Goal: Information Seeking & Learning: Learn about a topic

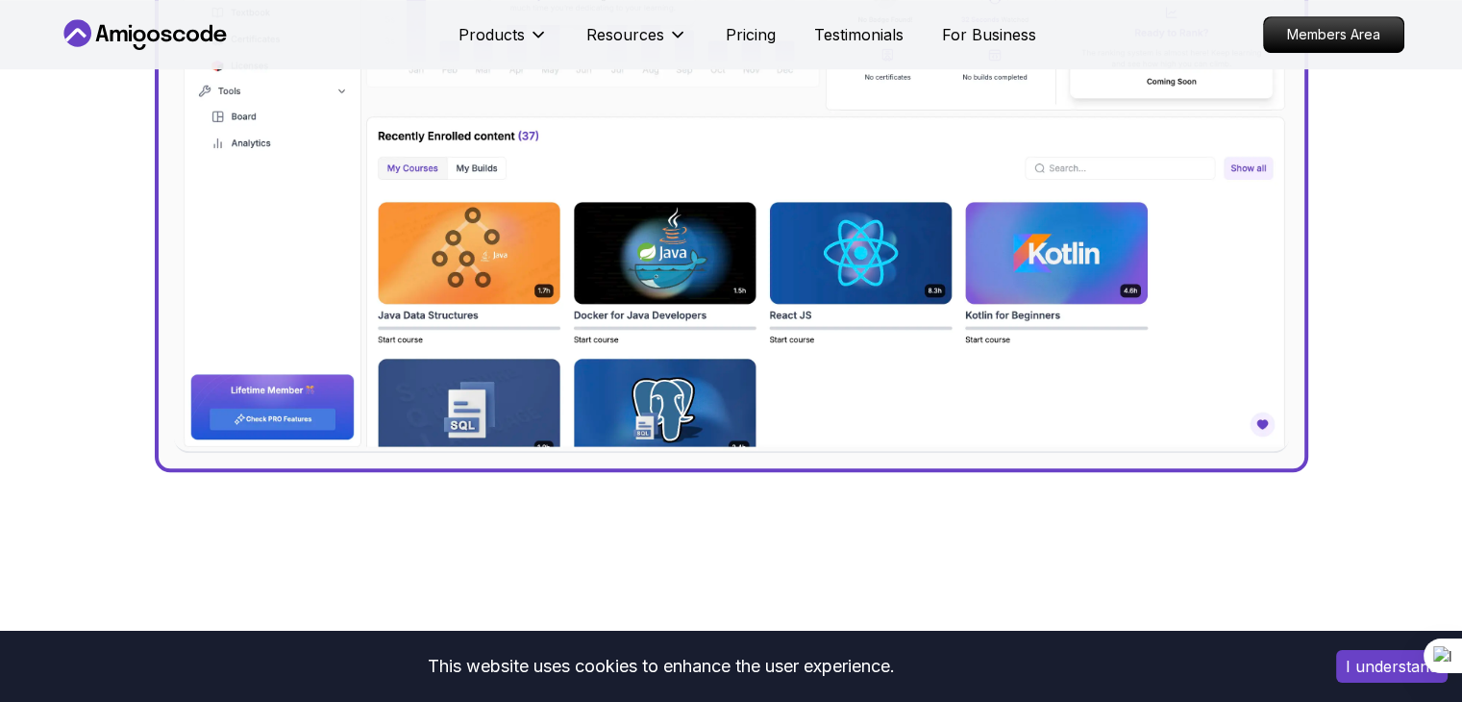
scroll to position [1034, 0]
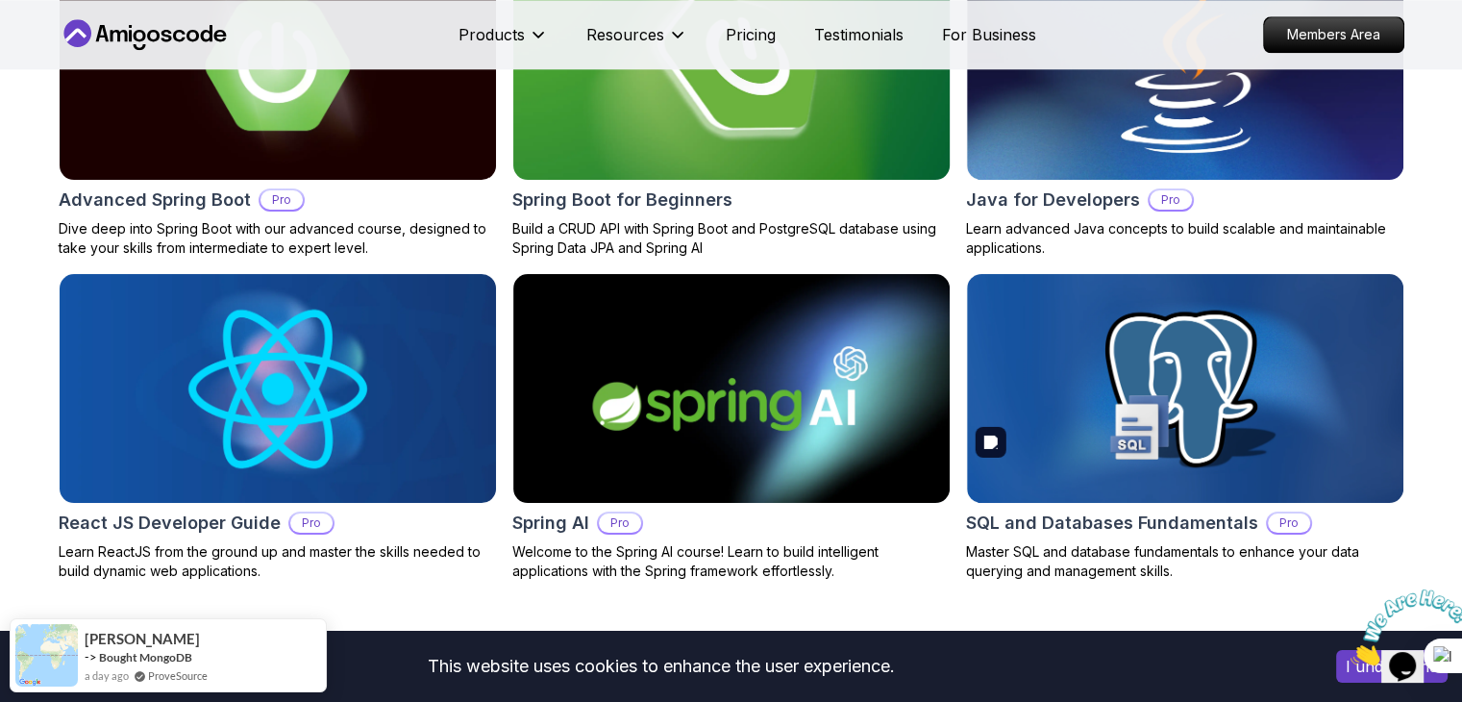
scroll to position [2047, 0]
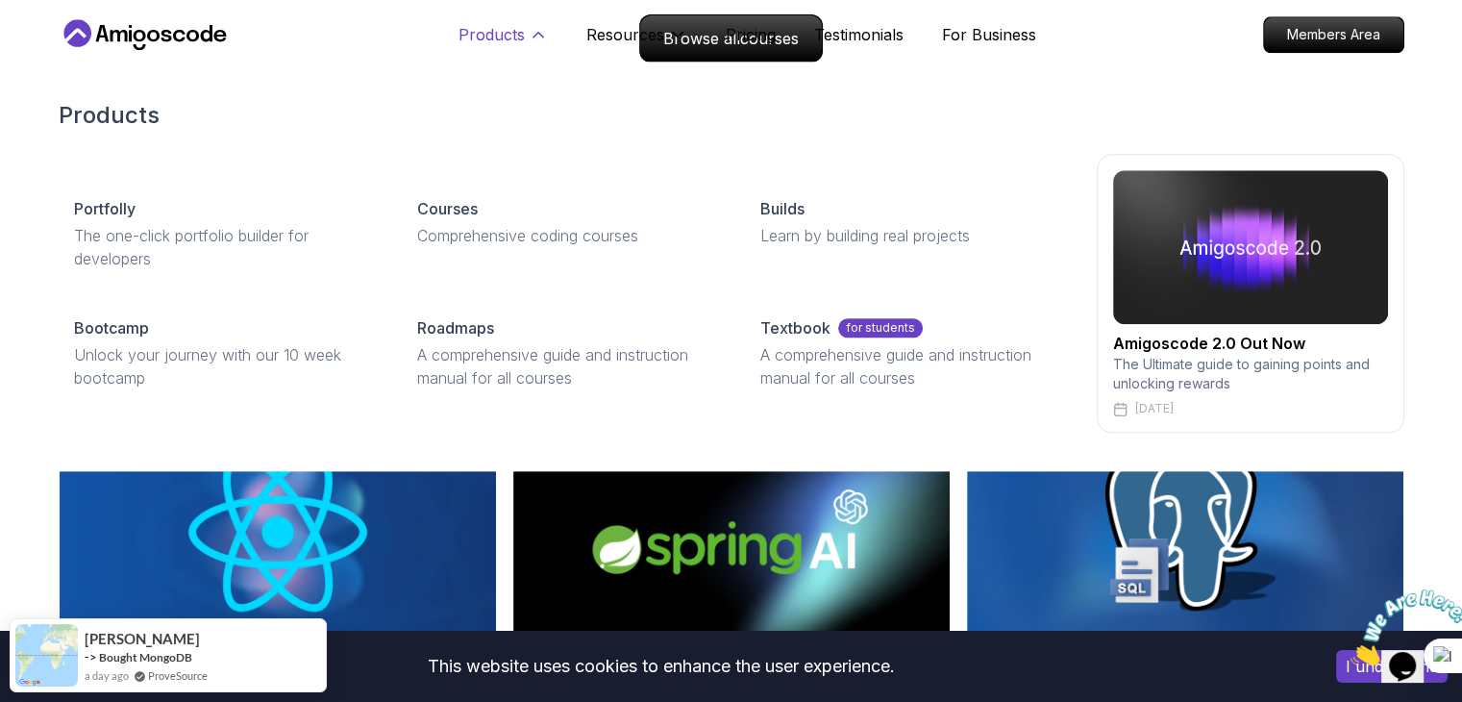
click at [529, 28] on icon at bounding box center [538, 34] width 19 height 19
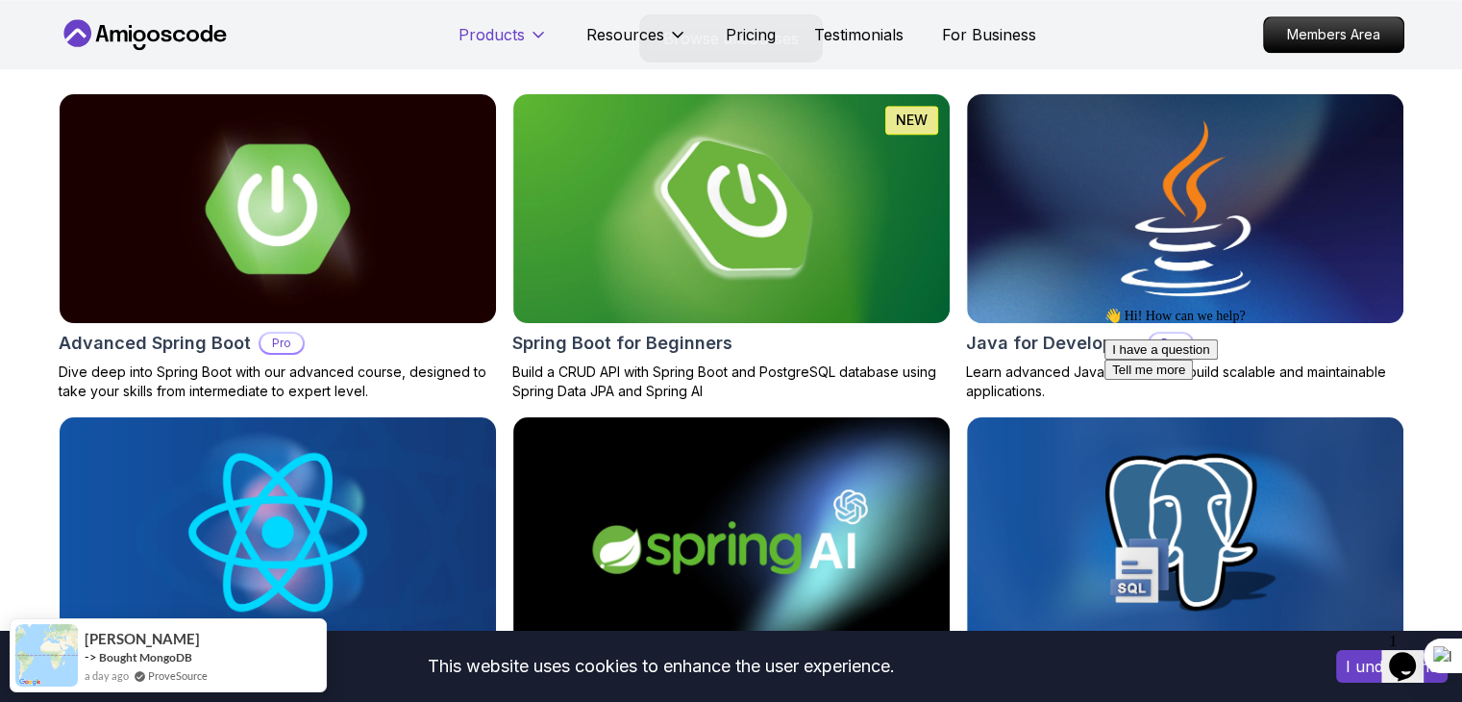
click at [529, 28] on icon at bounding box center [538, 34] width 19 height 19
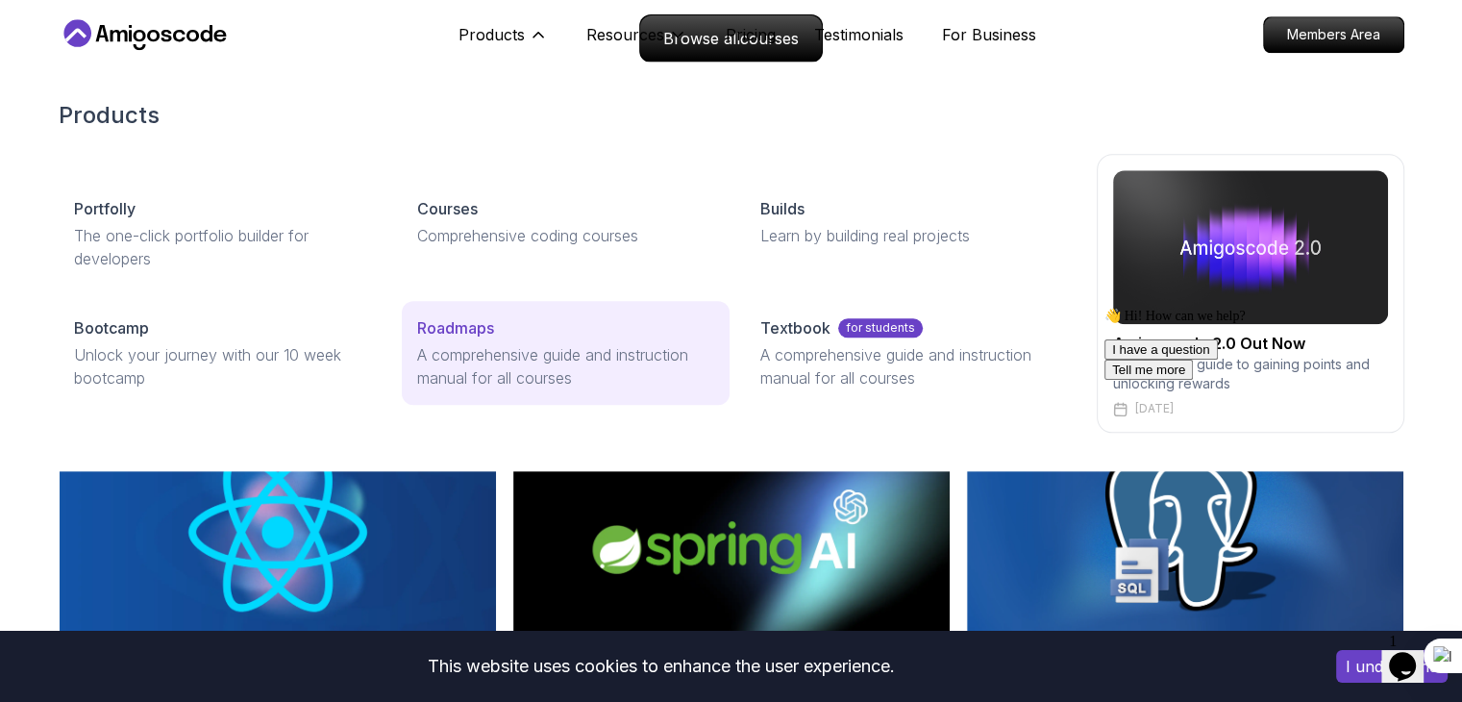
click at [469, 367] on p "A comprehensive guide and instruction manual for all courses" at bounding box center [565, 366] width 297 height 46
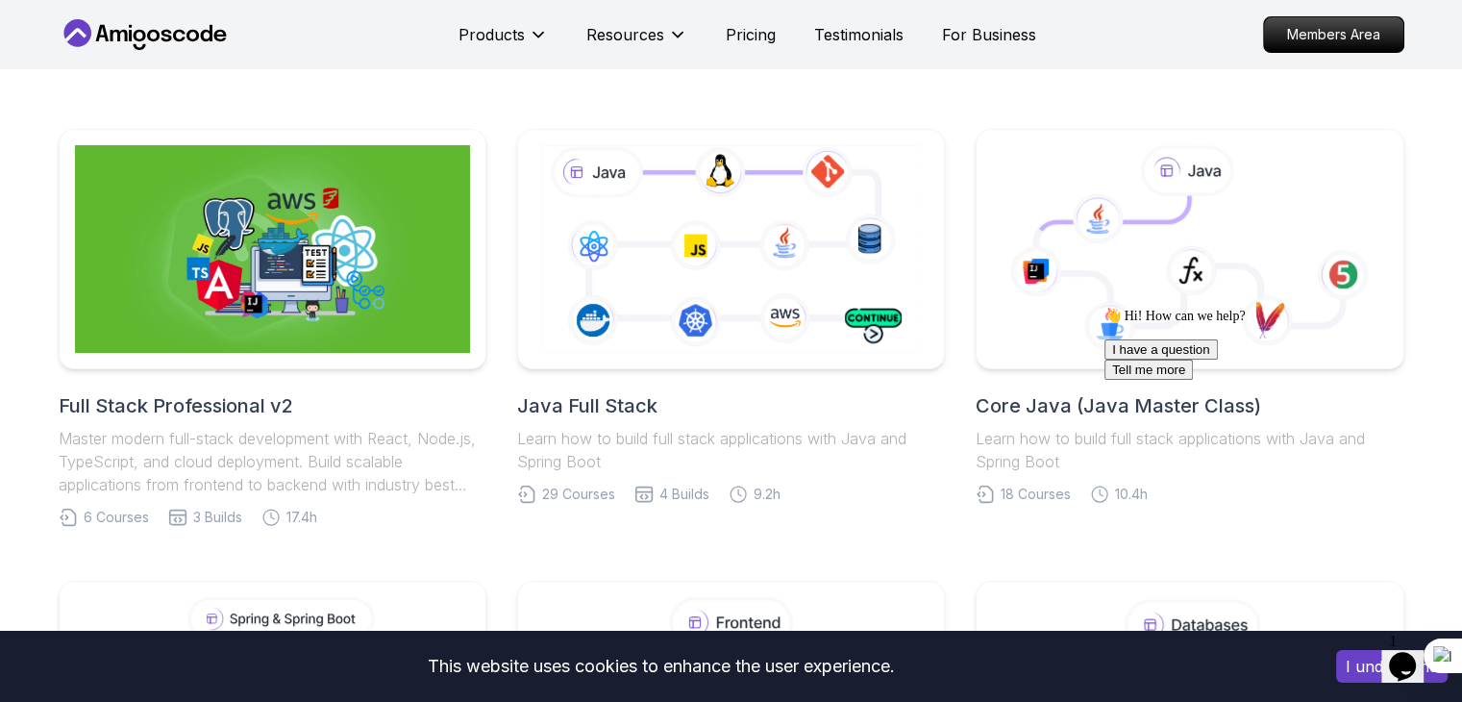
scroll to position [483, 0]
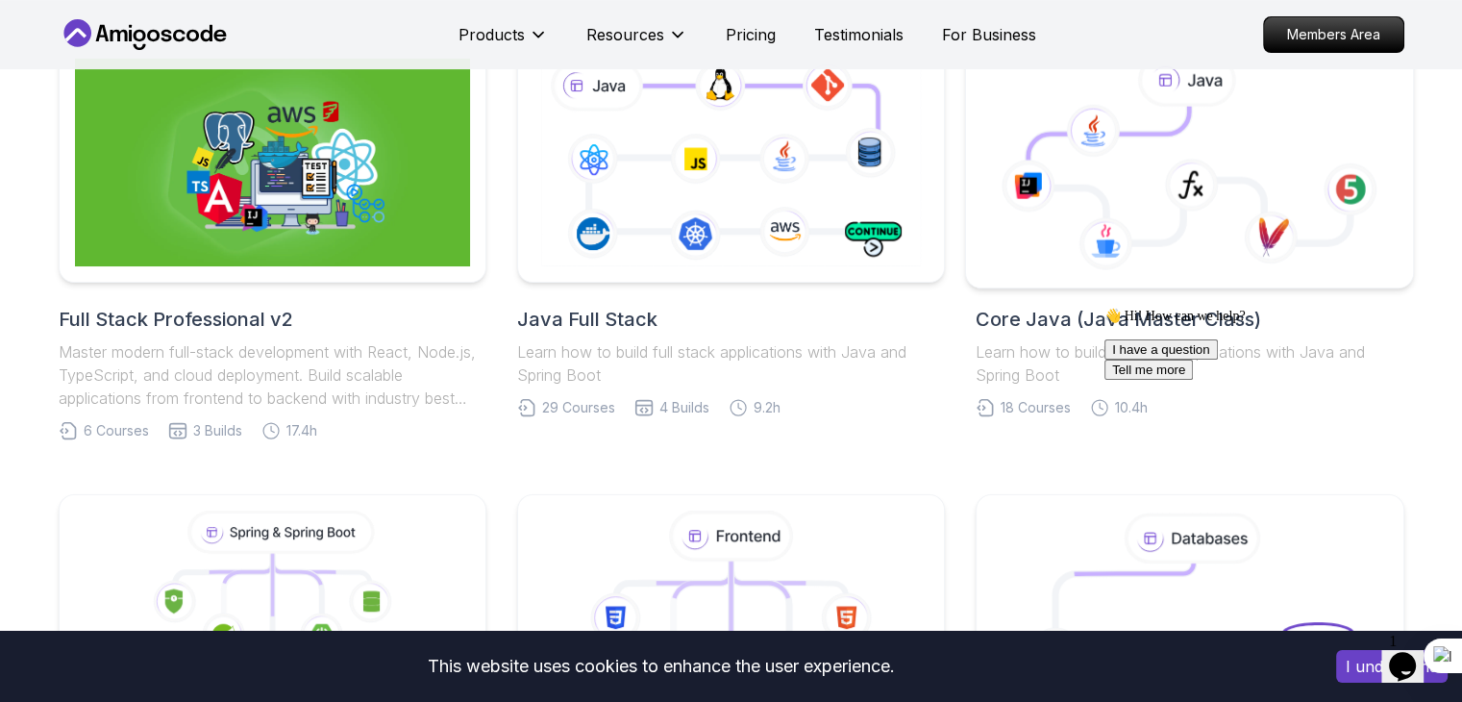
click at [1206, 242] on icon at bounding box center [1189, 163] width 415 height 218
